Goal: Book appointment/travel/reservation

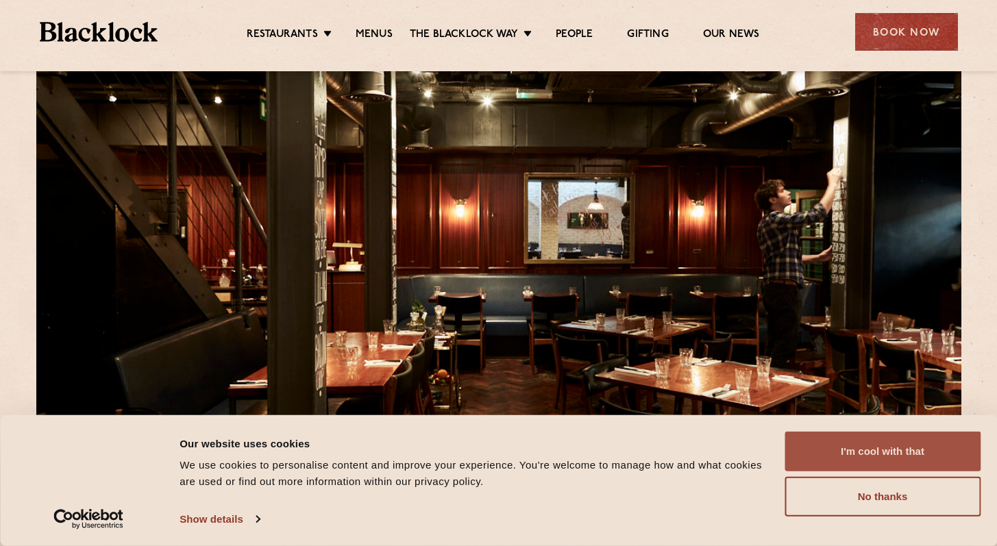
click at [861, 446] on button "I'm cool with that" at bounding box center [883, 452] width 196 height 40
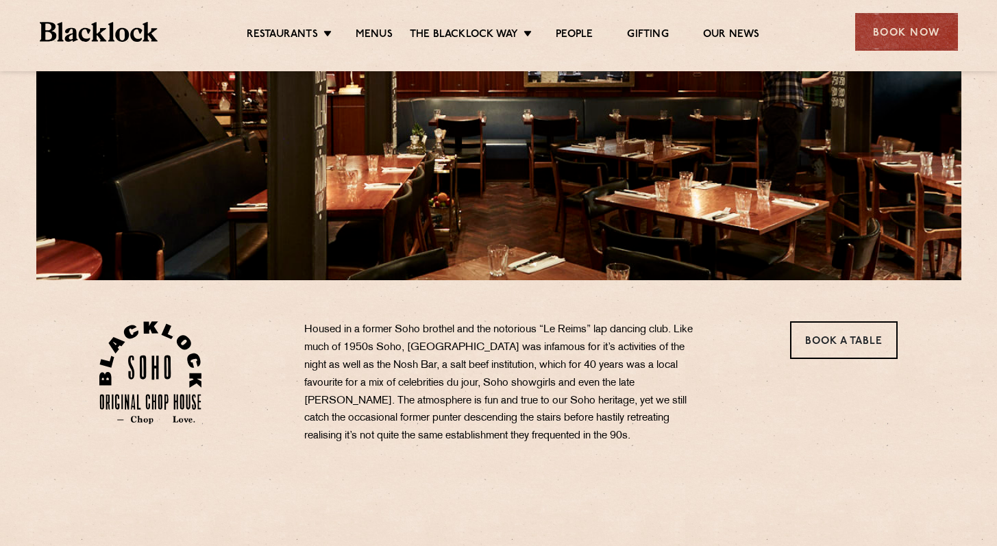
scroll to position [311, 0]
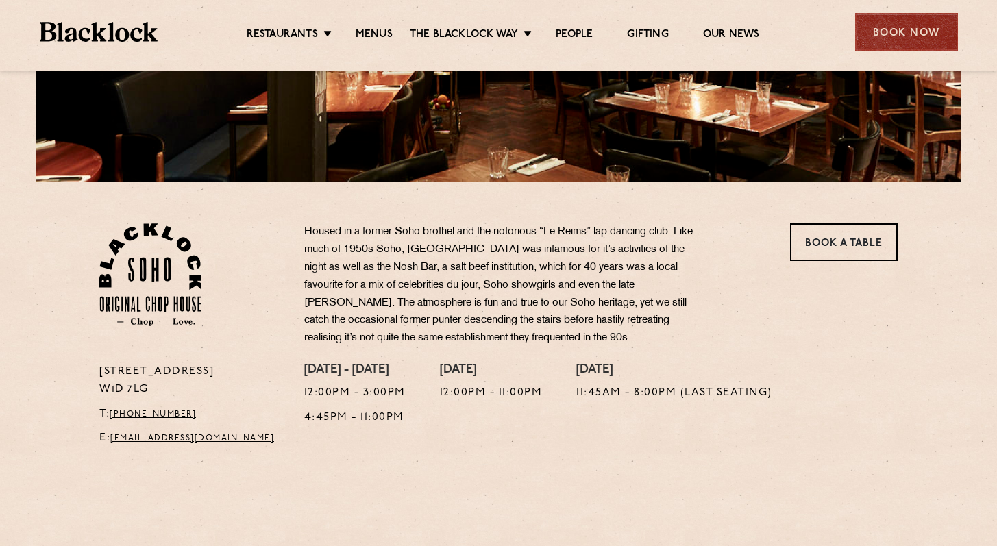
click at [890, 30] on div "Book Now" at bounding box center [906, 32] width 103 height 38
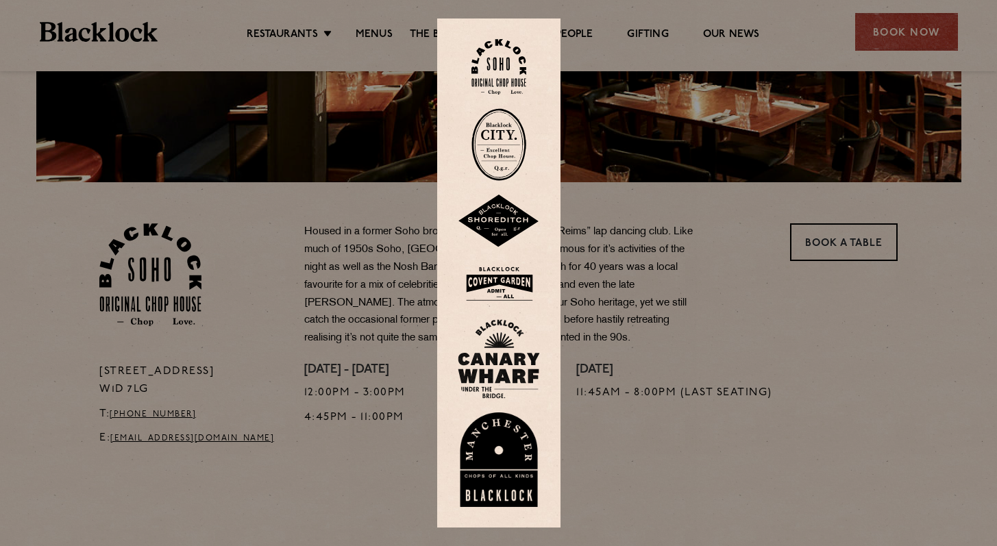
click at [503, 61] on img at bounding box center [498, 67] width 55 height 56
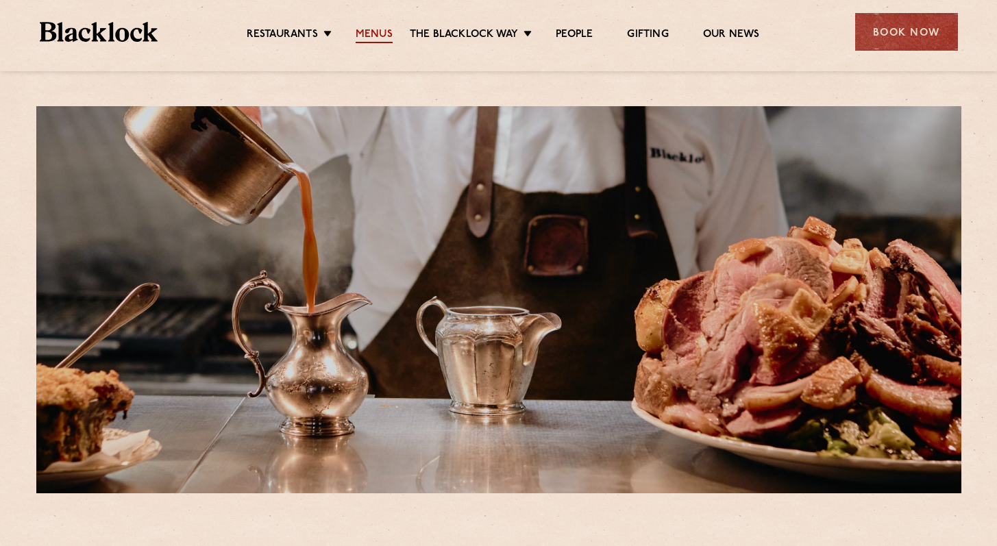
click at [373, 38] on link "Menus" at bounding box center [374, 35] width 37 height 15
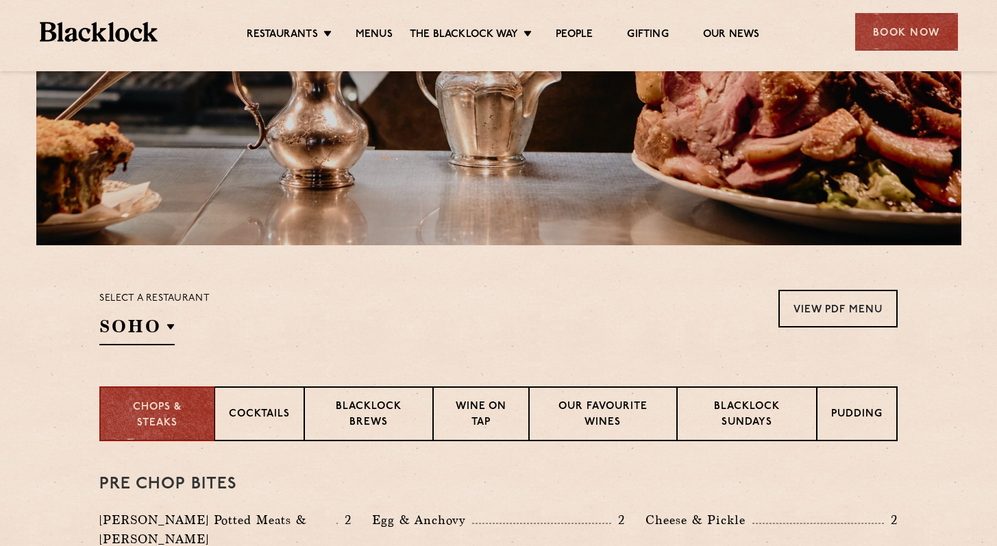
scroll to position [250, 0]
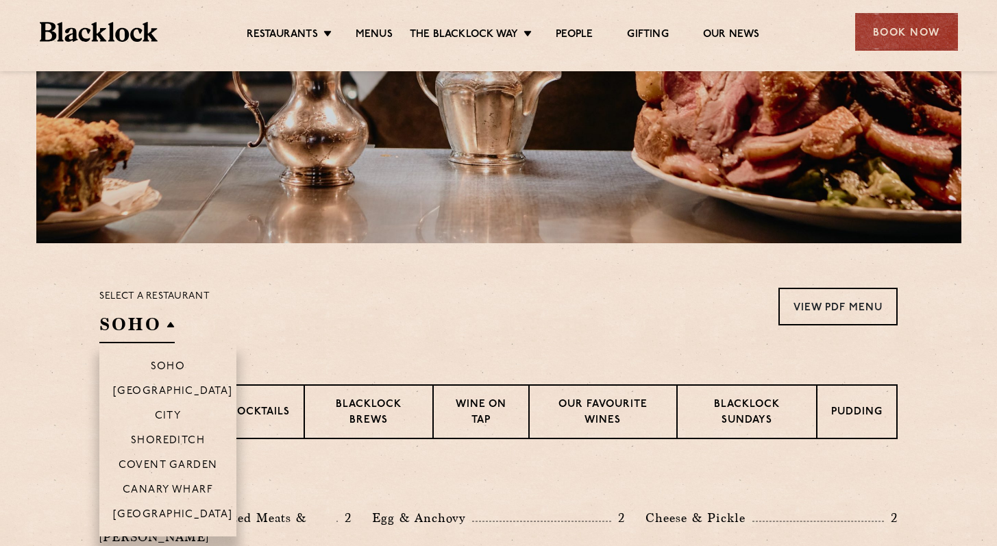
click at [154, 323] on h2 "SOHO" at bounding box center [136, 328] width 75 height 31
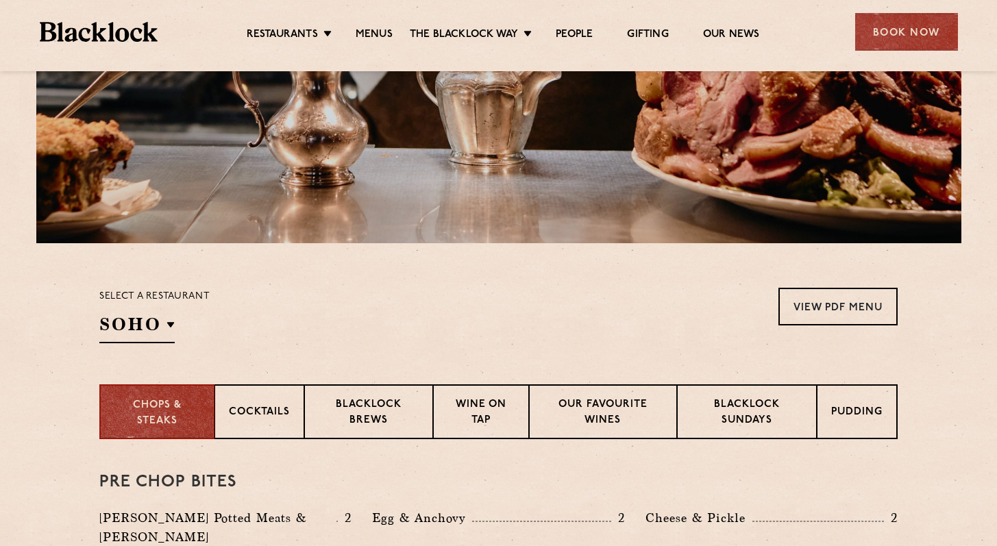
click at [292, 319] on div "Select a restaurant [GEOGRAPHIC_DATA] [GEOGRAPHIC_DATA] [GEOGRAPHIC_DATA] [GEOG…" at bounding box center [498, 316] width 798 height 56
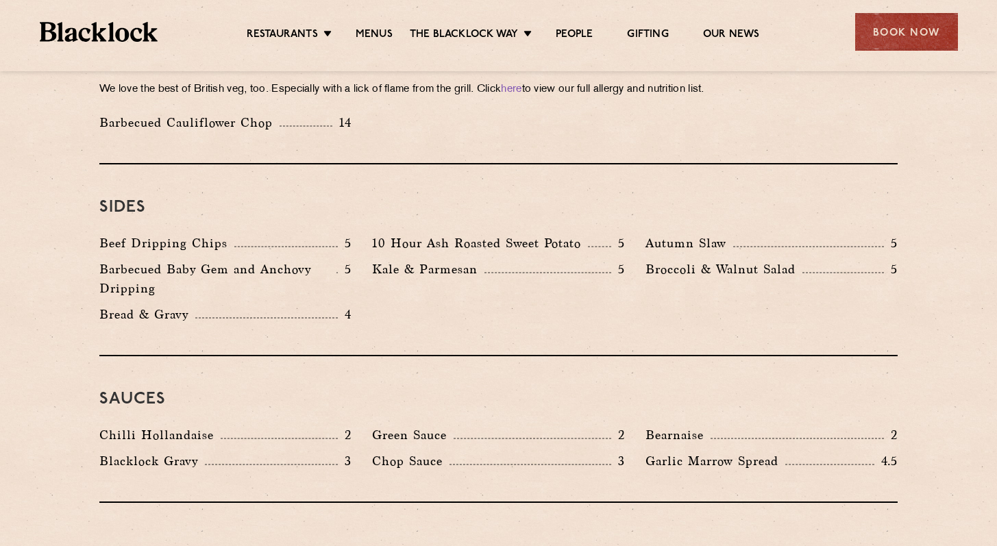
scroll to position [2007, 0]
